Goal: Download file/media

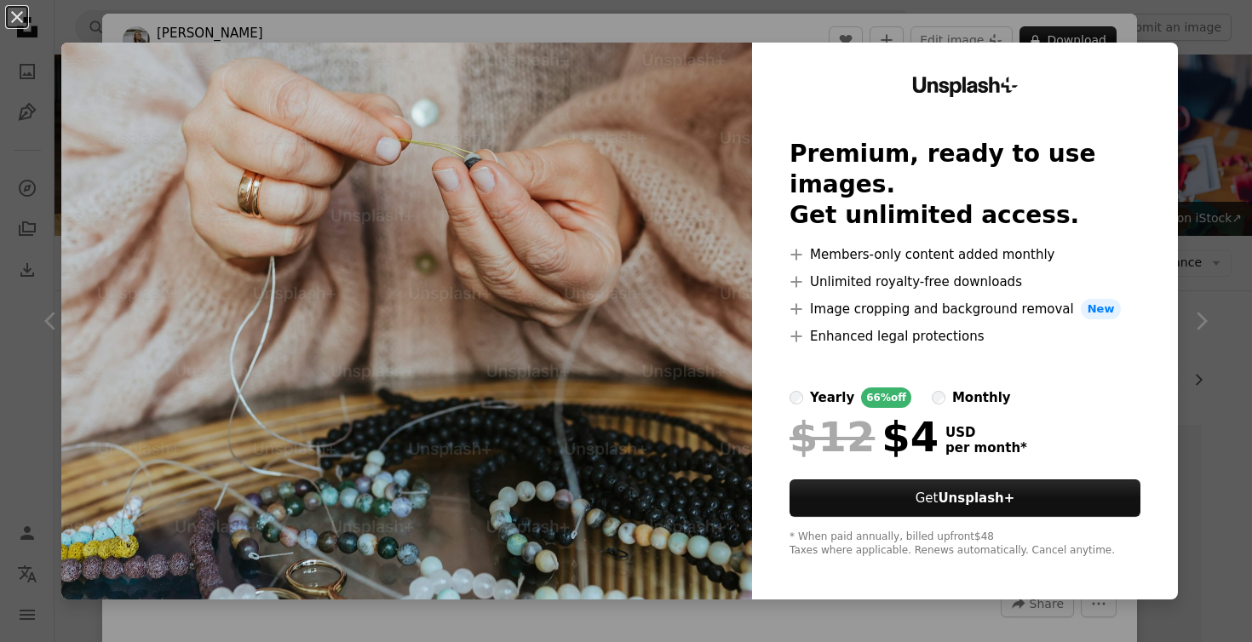
scroll to position [1617, 0]
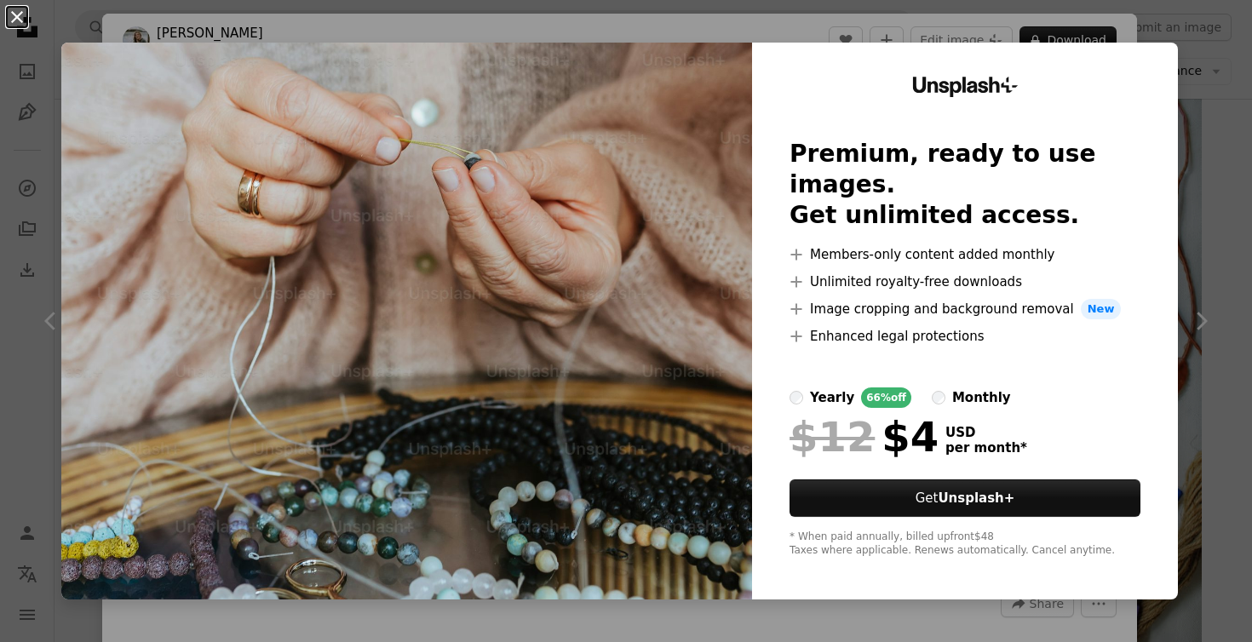
click at [14, 14] on button "An X shape" at bounding box center [17, 17] width 20 height 20
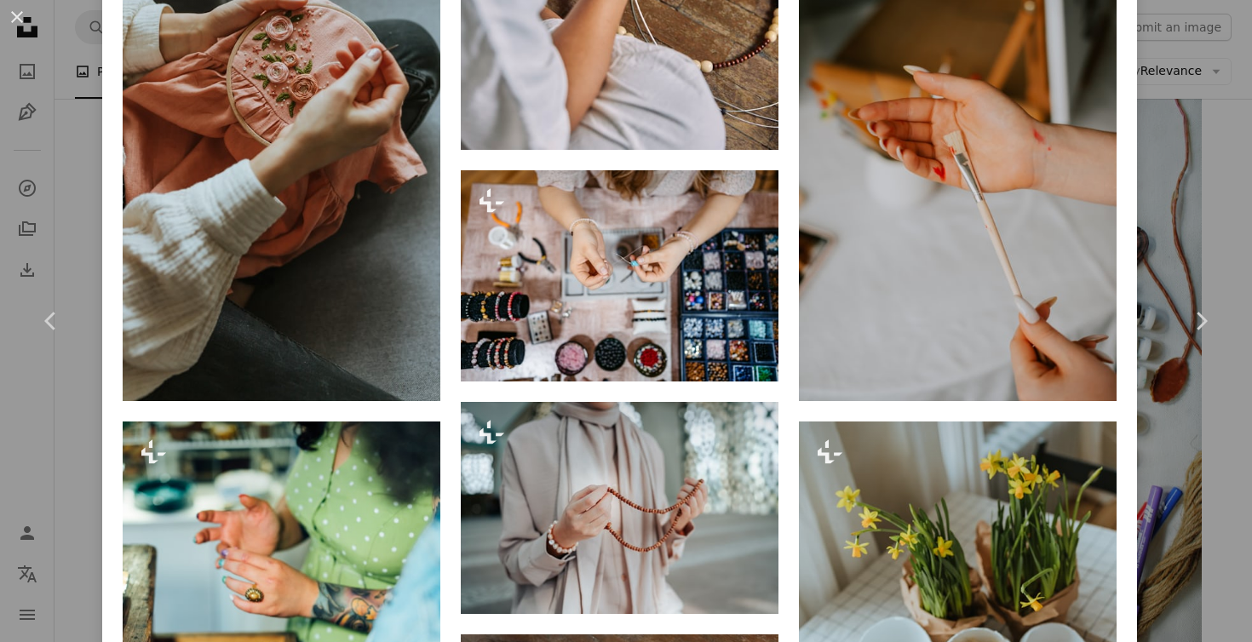
scroll to position [2094, 0]
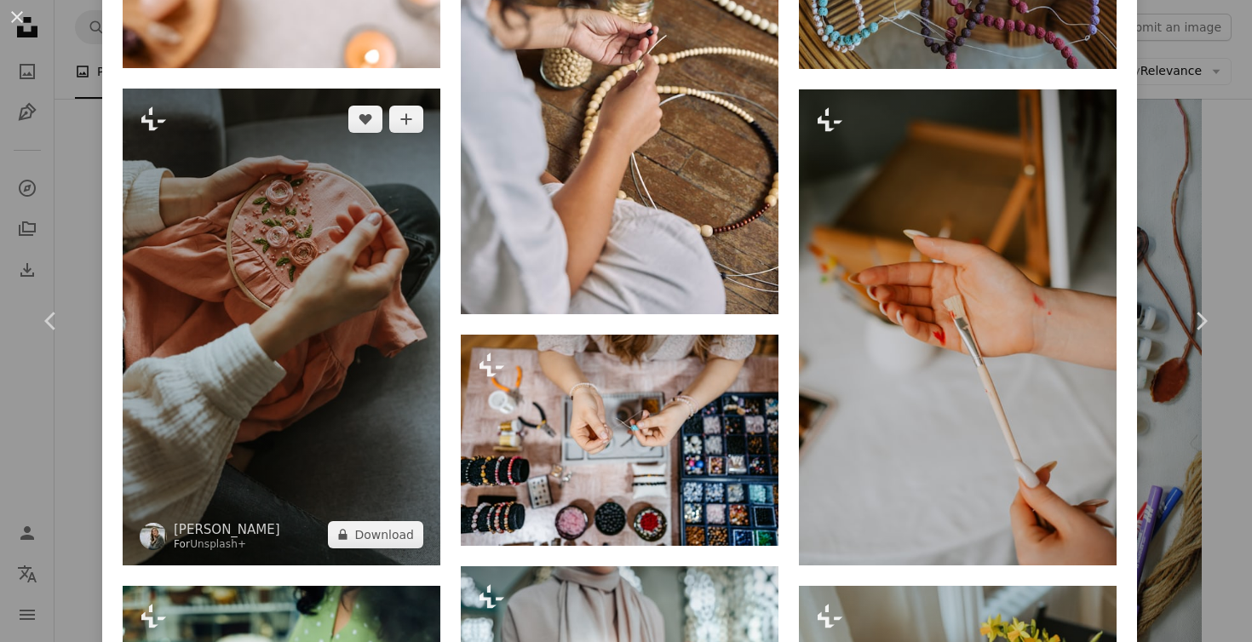
click at [261, 288] on img at bounding box center [282, 327] width 318 height 477
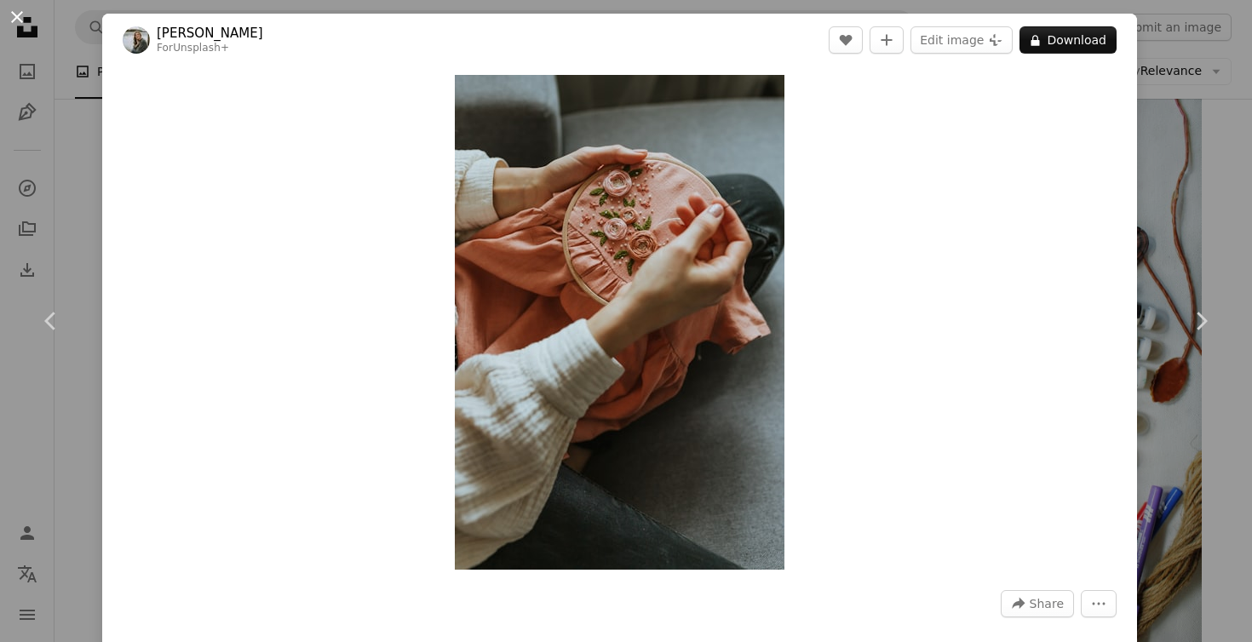
click at [20, 13] on button "An X shape" at bounding box center [17, 17] width 20 height 20
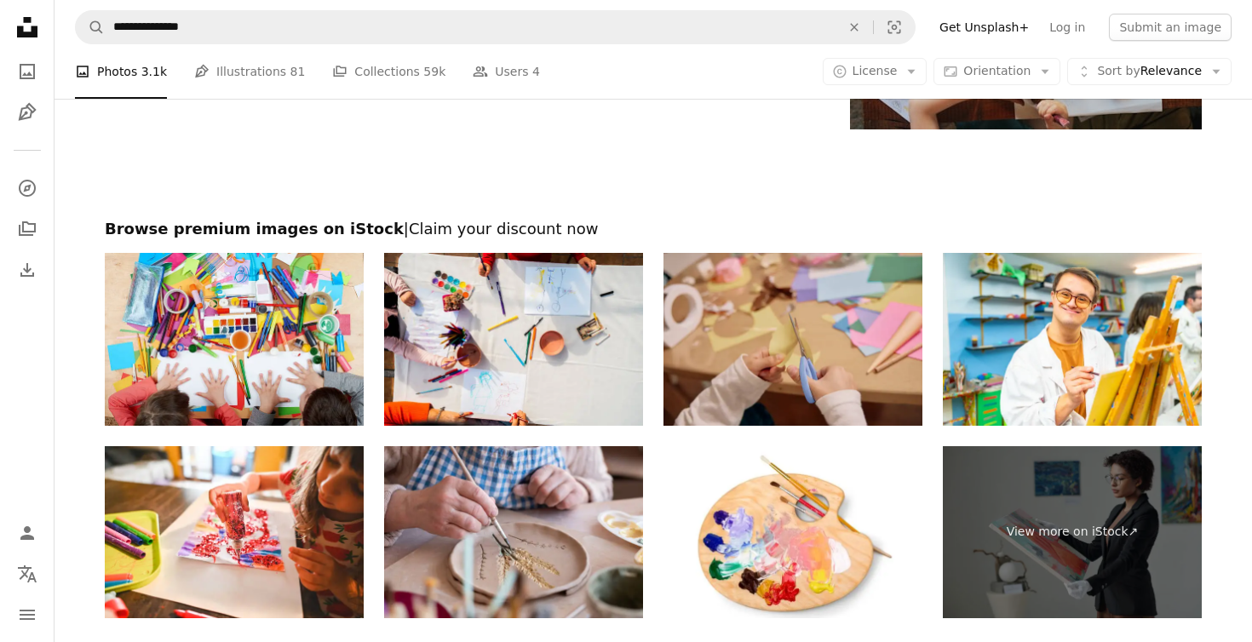
scroll to position [3501, 0]
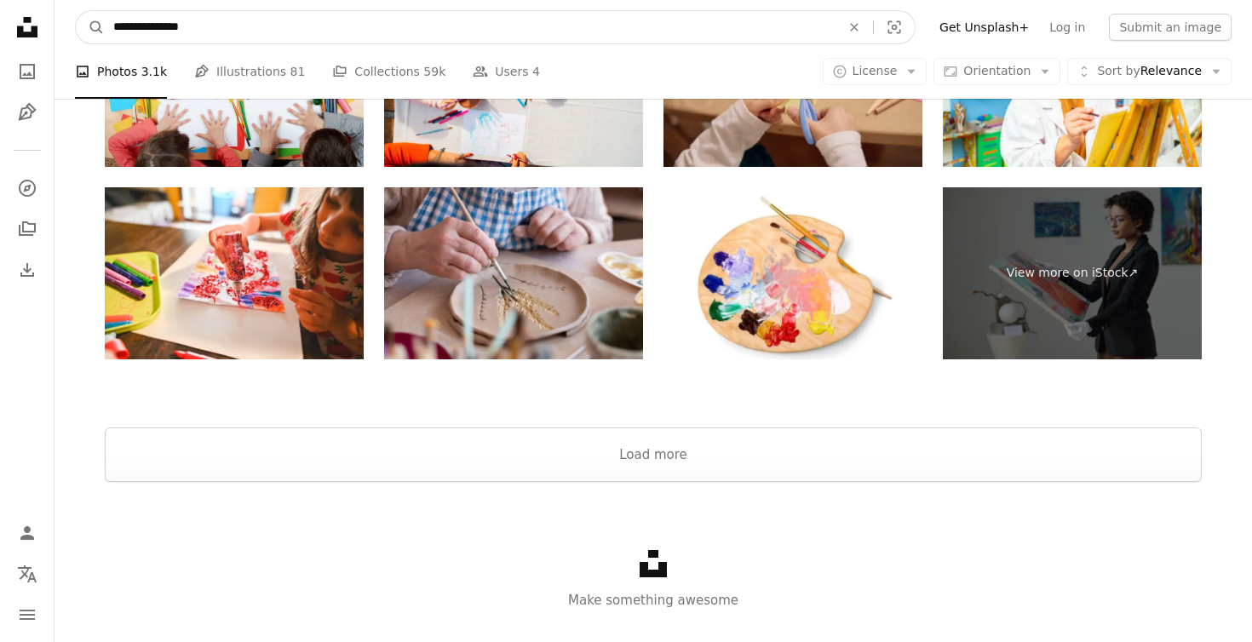
drag, startPoint x: 260, startPoint y: 28, endPoint x: 0, endPoint y: 18, distance: 260.1
